Goal: Task Accomplishment & Management: Manage account settings

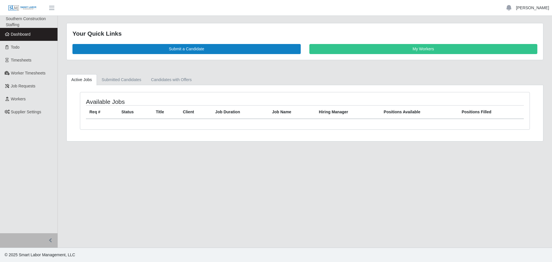
click at [525, 10] on link "[PERSON_NAME]" at bounding box center [532, 8] width 33 height 6
click at [525, 28] on link "Settings" at bounding box center [526, 28] width 52 height 12
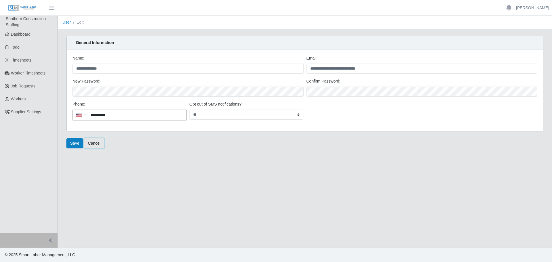
click at [91, 143] on link "Cancel" at bounding box center [94, 143] width 20 height 10
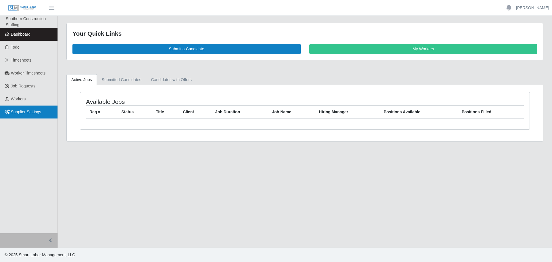
click at [18, 113] on span "Supplier Settings" at bounding box center [26, 111] width 30 height 5
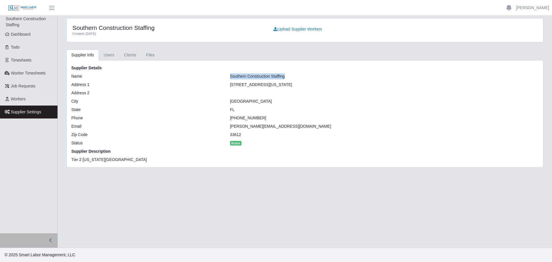
drag, startPoint x: 285, startPoint y: 77, endPoint x: 230, endPoint y: 76, distance: 54.6
click at [230, 76] on div "Southern Construction Staffing" at bounding box center [305, 76] width 159 height 6
copy div "Southern Construction Staffing"
click at [108, 56] on link "Users" at bounding box center [109, 54] width 20 height 11
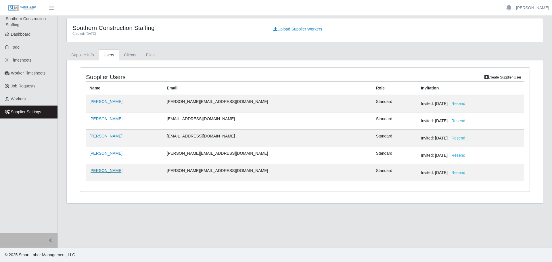
click at [101, 172] on link "[PERSON_NAME]" at bounding box center [105, 170] width 33 height 5
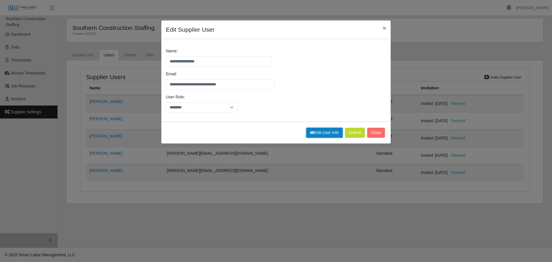
click at [324, 133] on link "Edit User Info" at bounding box center [324, 133] width 36 height 10
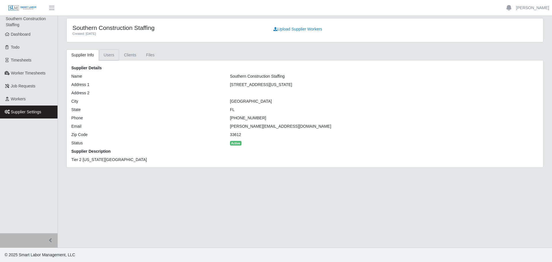
click at [111, 55] on link "Users" at bounding box center [109, 54] width 20 height 11
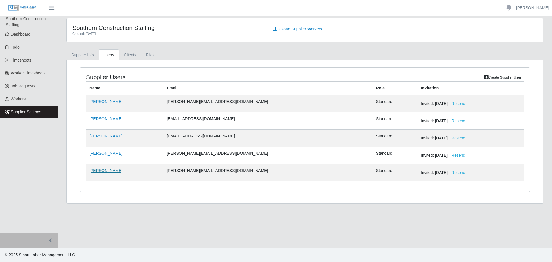
click at [109, 171] on link "[PERSON_NAME]" at bounding box center [105, 170] width 33 height 5
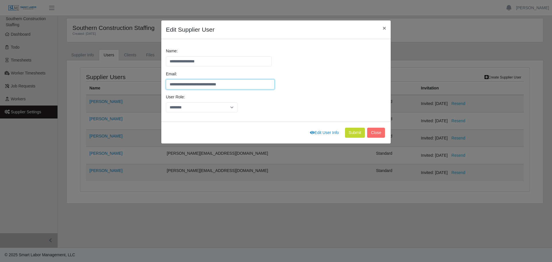
click at [187, 84] on input "**********" at bounding box center [220, 84] width 109 height 10
type input "**********"
click at [354, 134] on button "Submit" at bounding box center [355, 133] width 20 height 10
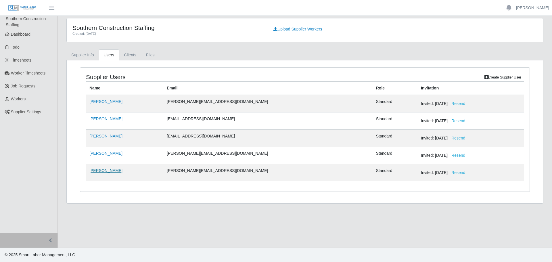
click at [111, 170] on link "[PERSON_NAME]" at bounding box center [105, 170] width 33 height 5
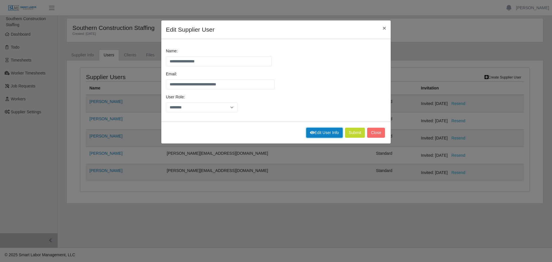
click at [328, 134] on link "Edit User Info" at bounding box center [324, 133] width 36 height 10
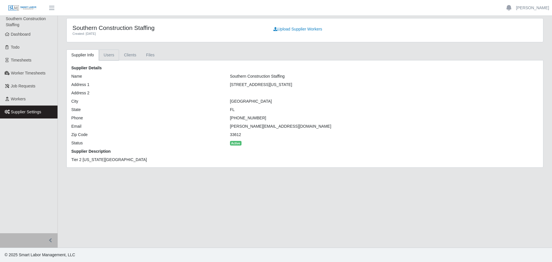
click at [105, 53] on link "Users" at bounding box center [109, 54] width 20 height 11
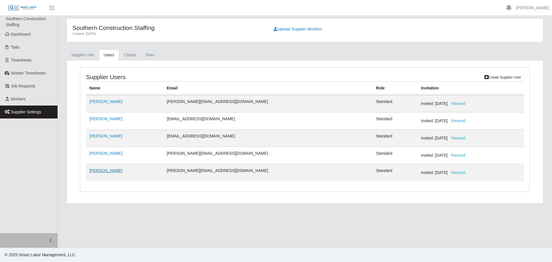
click at [100, 170] on link "[PERSON_NAME]" at bounding box center [105, 170] width 33 height 5
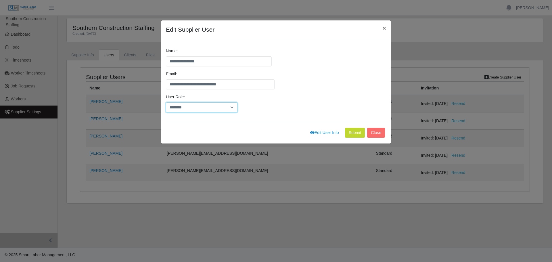
click at [232, 106] on select "********" at bounding box center [202, 107] width 72 height 10
click at [255, 107] on div "User Role: ********" at bounding box center [275, 105] width 223 height 23
click at [375, 134] on button "Close" at bounding box center [376, 133] width 18 height 10
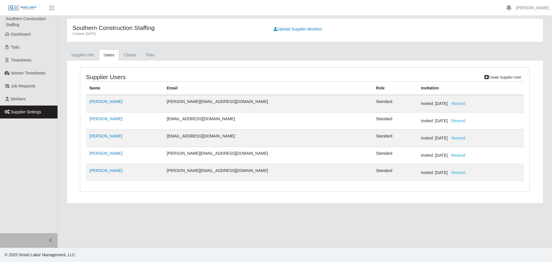
click at [510, 78] on link "Create Supplier User" at bounding box center [502, 77] width 42 height 8
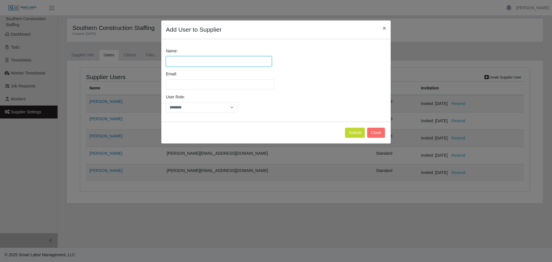
click at [197, 60] on input "Name:" at bounding box center [219, 61] width 106 height 10
type input "**********"
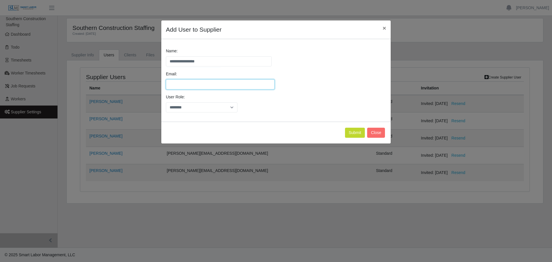
click at [178, 83] on input "Email:" at bounding box center [220, 84] width 109 height 10
type input "**********"
click at [198, 110] on select "********" at bounding box center [202, 107] width 72 height 10
click at [166, 102] on select "********" at bounding box center [202, 107] width 72 height 10
click at [302, 108] on div "User Role: ********" at bounding box center [275, 105] width 223 height 23
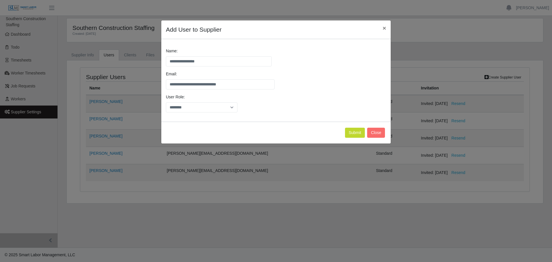
drag, startPoint x: 318, startPoint y: 25, endPoint x: 253, endPoint y: 29, distance: 65.3
click at [253, 29] on div "Add User to Supplier ×" at bounding box center [275, 29] width 229 height 19
click at [357, 134] on button "Submit" at bounding box center [355, 133] width 20 height 10
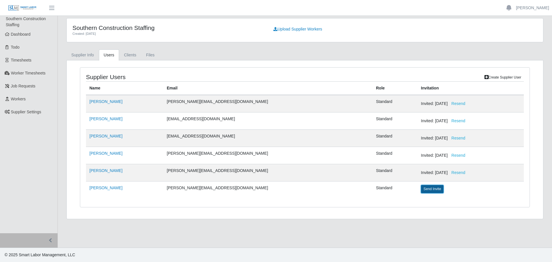
click at [421, 189] on button "Send Invite" at bounding box center [432, 189] width 23 height 8
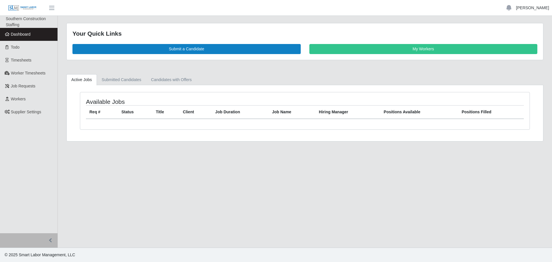
click at [527, 9] on link "Samantha Kouns" at bounding box center [532, 8] width 33 height 6
click at [517, 39] on link "Logout" at bounding box center [526, 40] width 52 height 12
click at [14, 100] on span "Workers" at bounding box center [18, 99] width 15 height 5
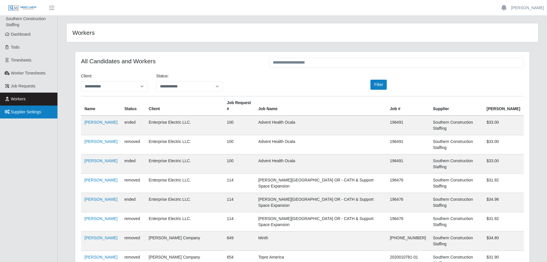
click at [24, 113] on span "Supplier Settings" at bounding box center [26, 111] width 30 height 5
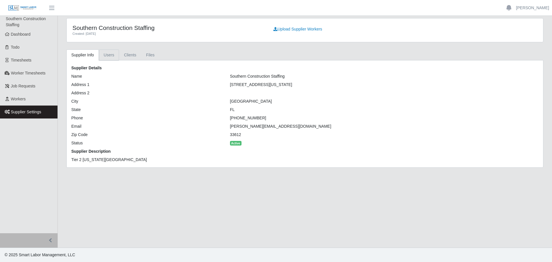
click at [108, 56] on link "Users" at bounding box center [109, 54] width 20 height 11
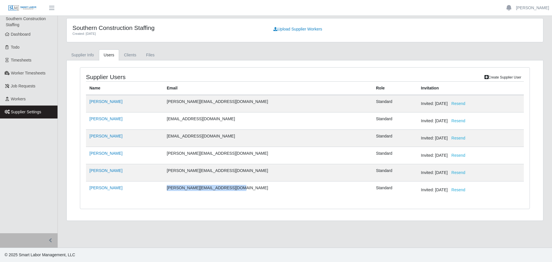
drag, startPoint x: 229, startPoint y: 188, endPoint x: 169, endPoint y: 185, distance: 59.8
click at [169, 185] on td "[PERSON_NAME][EMAIL_ADDRESS][DOMAIN_NAME]" at bounding box center [267, 189] width 209 height 17
copy td "[PERSON_NAME][EMAIL_ADDRESS][DOMAIN_NAME]"
click at [197, 56] on ul "Supplier Info Users Clients Files" at bounding box center [304, 54] width 477 height 11
click at [16, 9] on img at bounding box center [22, 8] width 29 height 6
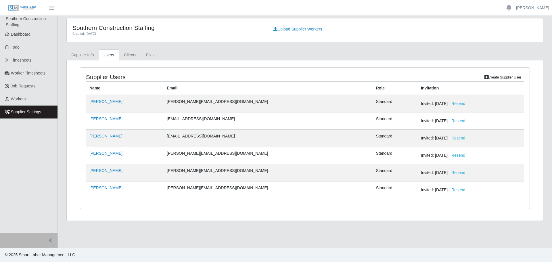
click at [16, 9] on img at bounding box center [22, 8] width 29 height 6
click at [52, 9] on span "button" at bounding box center [51, 8] width 7 height 7
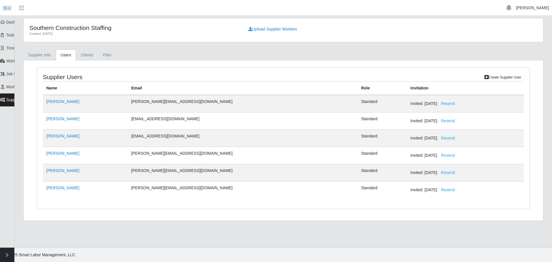
click at [528, 7] on link "[PERSON_NAME]" at bounding box center [532, 8] width 33 height 6
click at [515, 43] on link "Logout" at bounding box center [526, 40] width 52 height 12
